Goal: Task Accomplishment & Management: Manage account settings

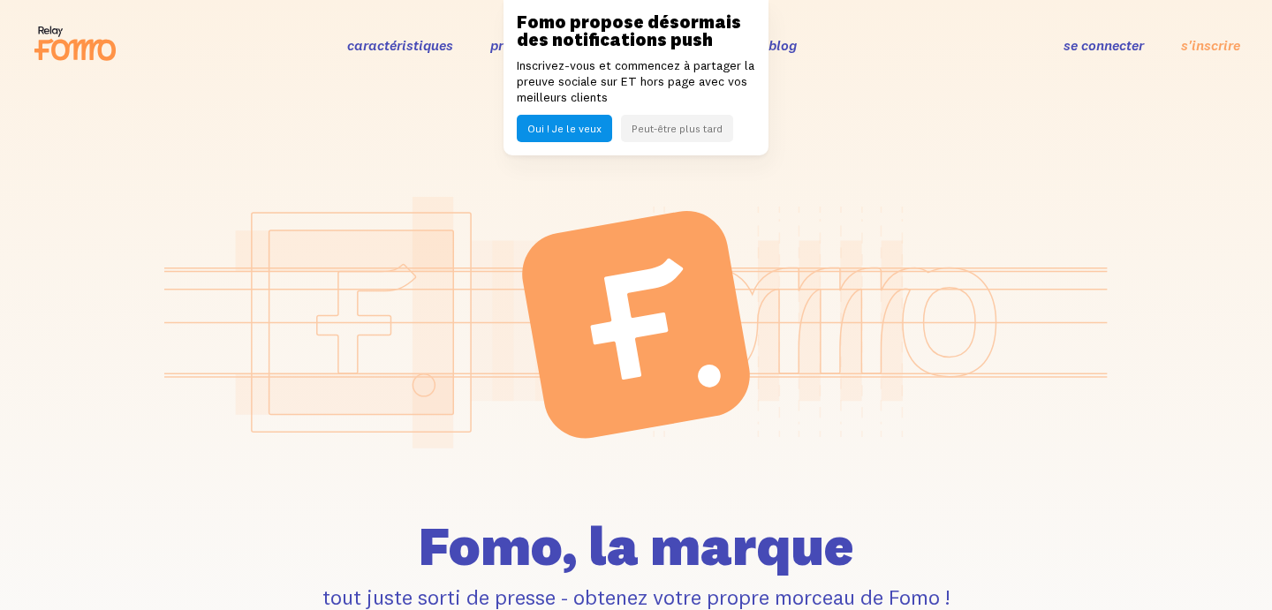
click at [1087, 40] on font "se connecter" at bounding box center [1103, 45] width 80 height 18
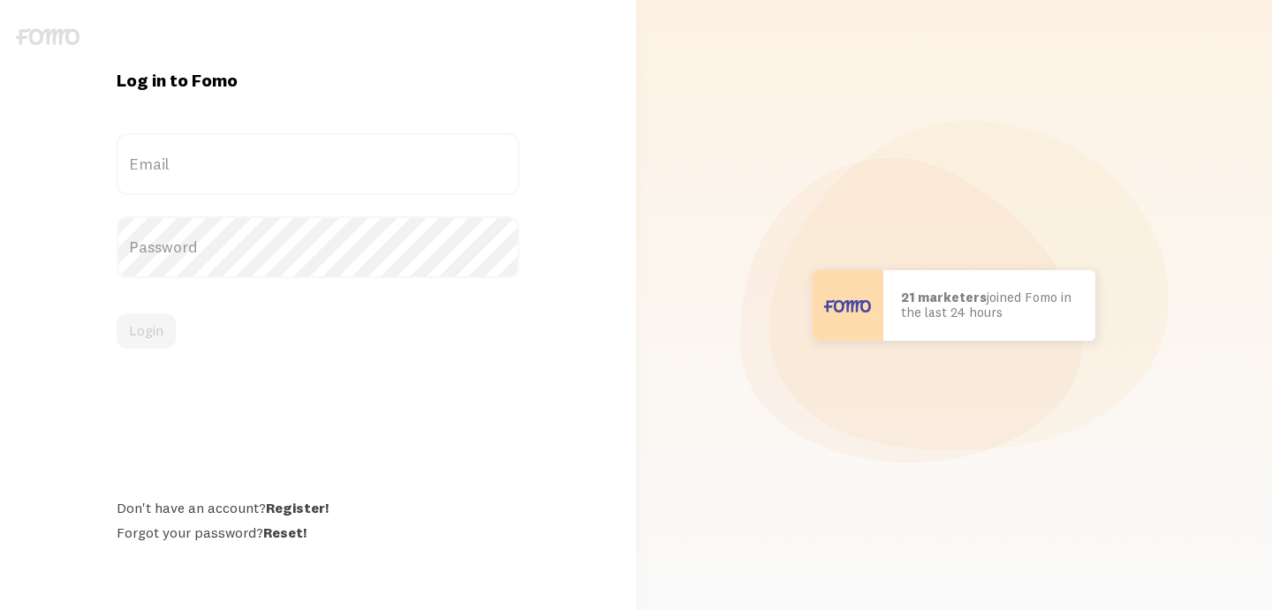
click at [210, 174] on label "Email" at bounding box center [318, 164] width 403 height 62
click at [210, 174] on input "Email" at bounding box center [318, 164] width 403 height 62
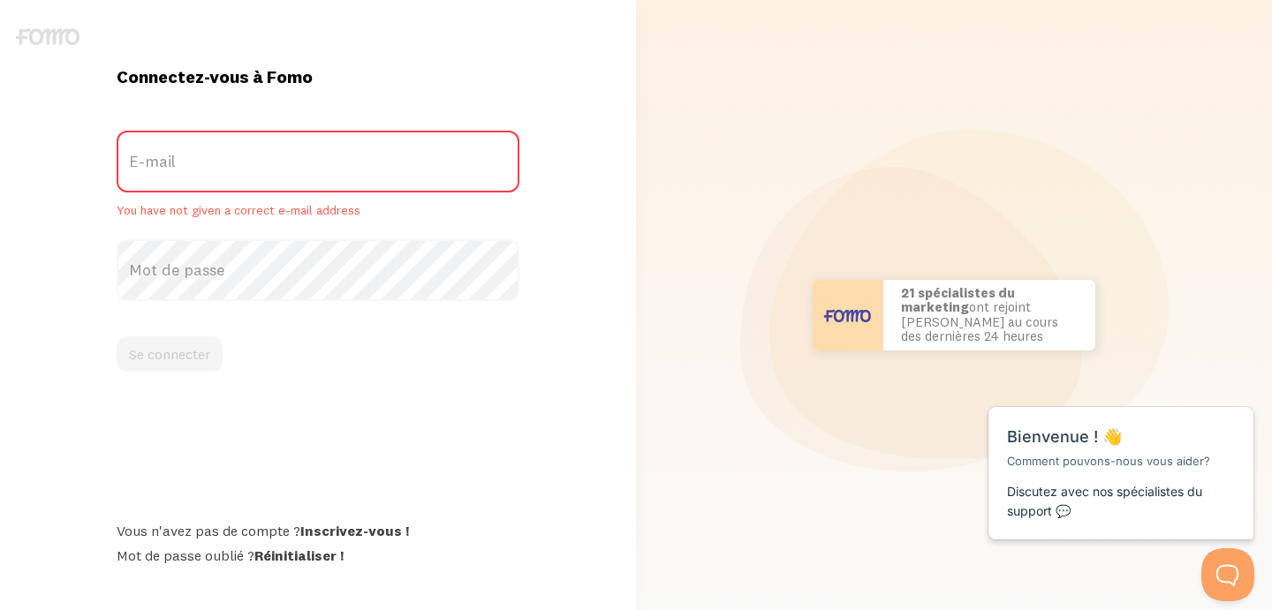
click at [136, 167] on font "E-mail" at bounding box center [152, 161] width 47 height 20
click at [136, 167] on input "E-mail" at bounding box center [318, 162] width 403 height 62
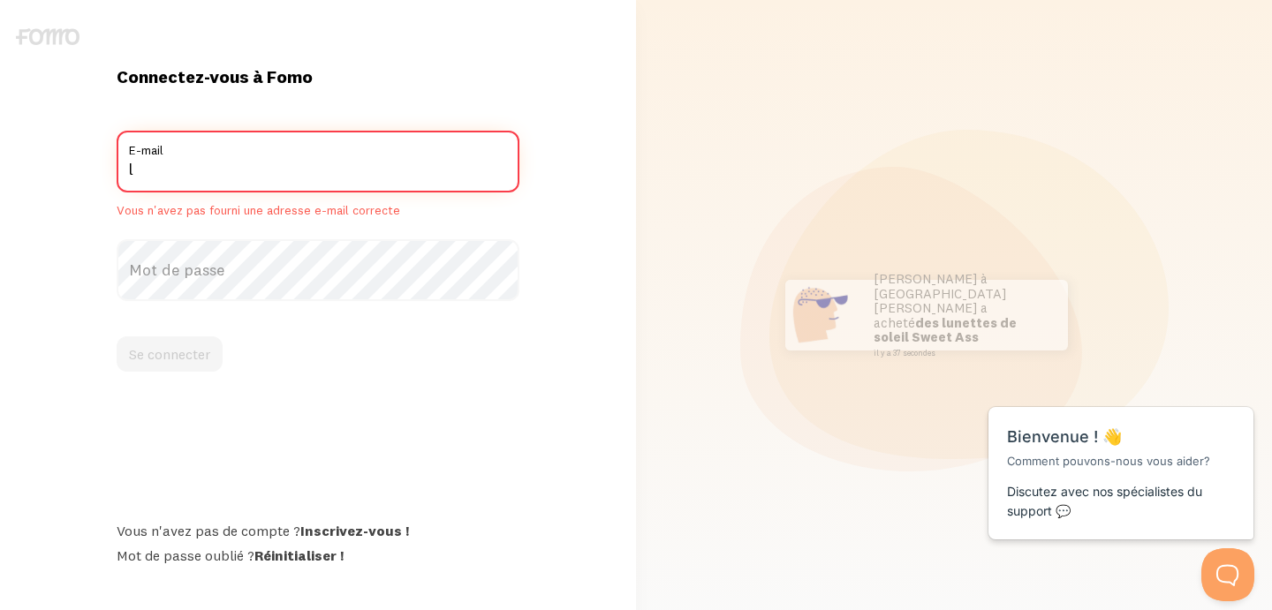
type input "login@lannkin.com"
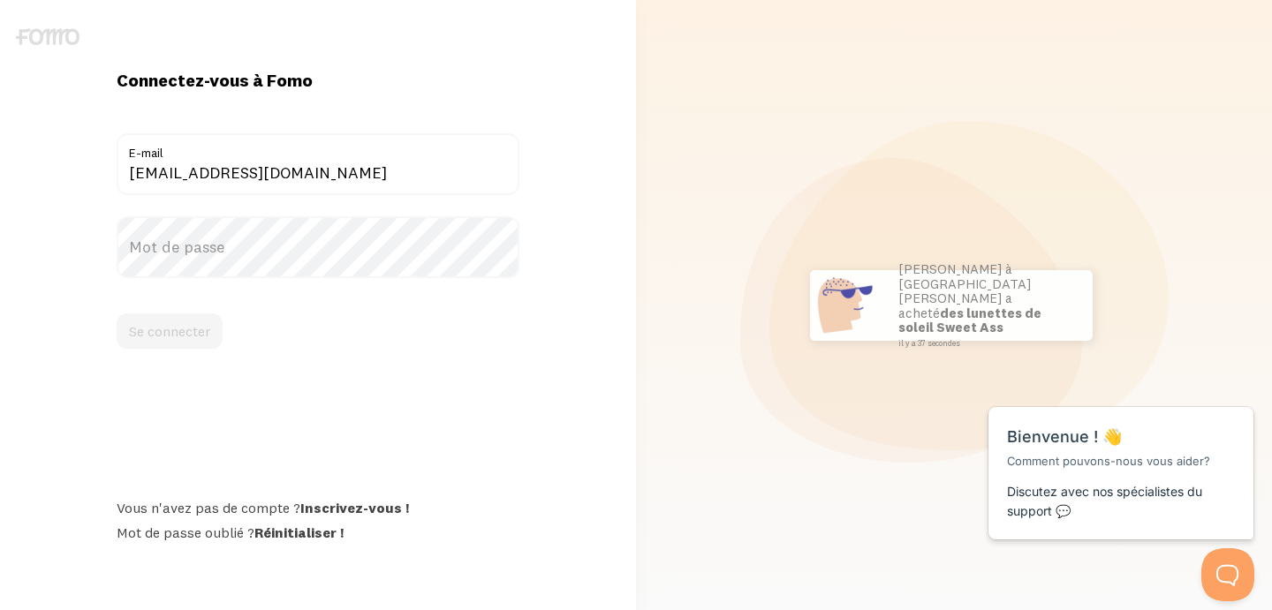
click at [192, 249] on font "Mot de passe" at bounding box center [176, 247] width 95 height 20
click at [176, 325] on font "Se connecter" at bounding box center [169, 331] width 81 height 18
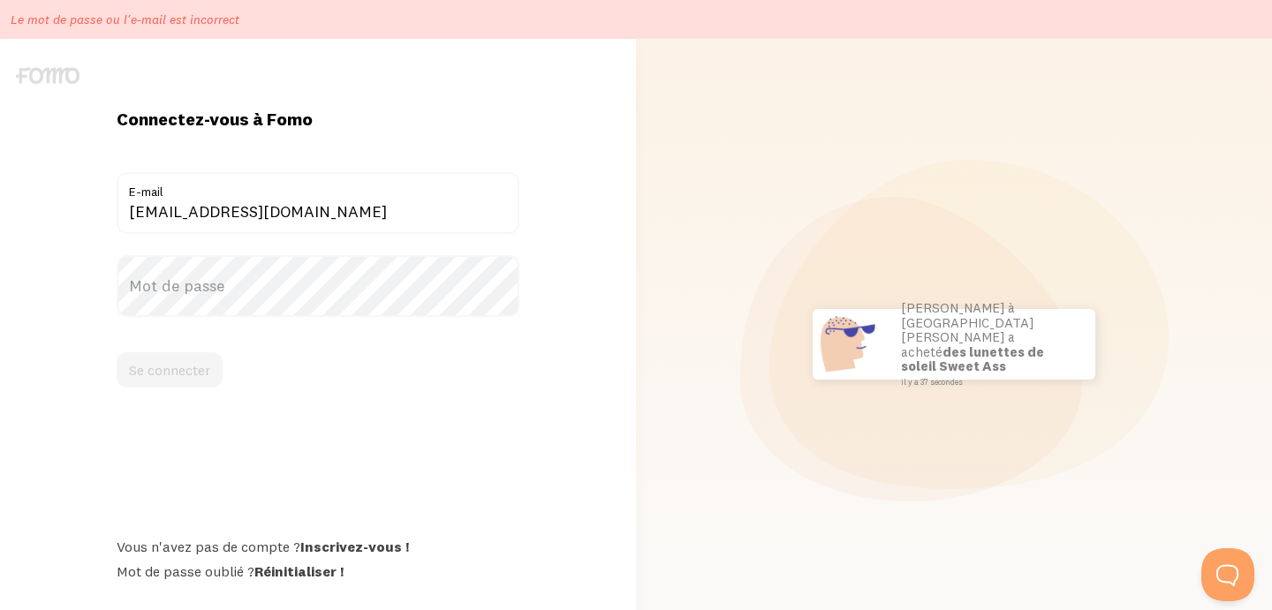
click at [159, 281] on font "Mot de passe" at bounding box center [176, 286] width 95 height 20
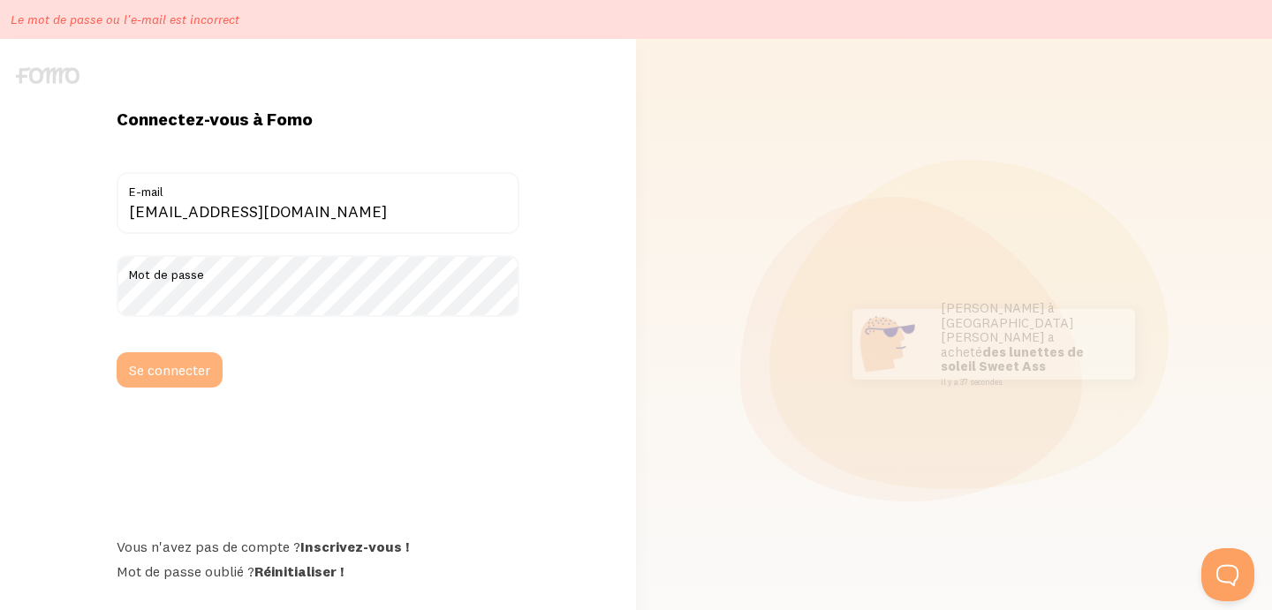
click at [186, 373] on font "Se connecter" at bounding box center [169, 370] width 81 height 18
